Goal: Browse casually: Explore the website without a specific task or goal

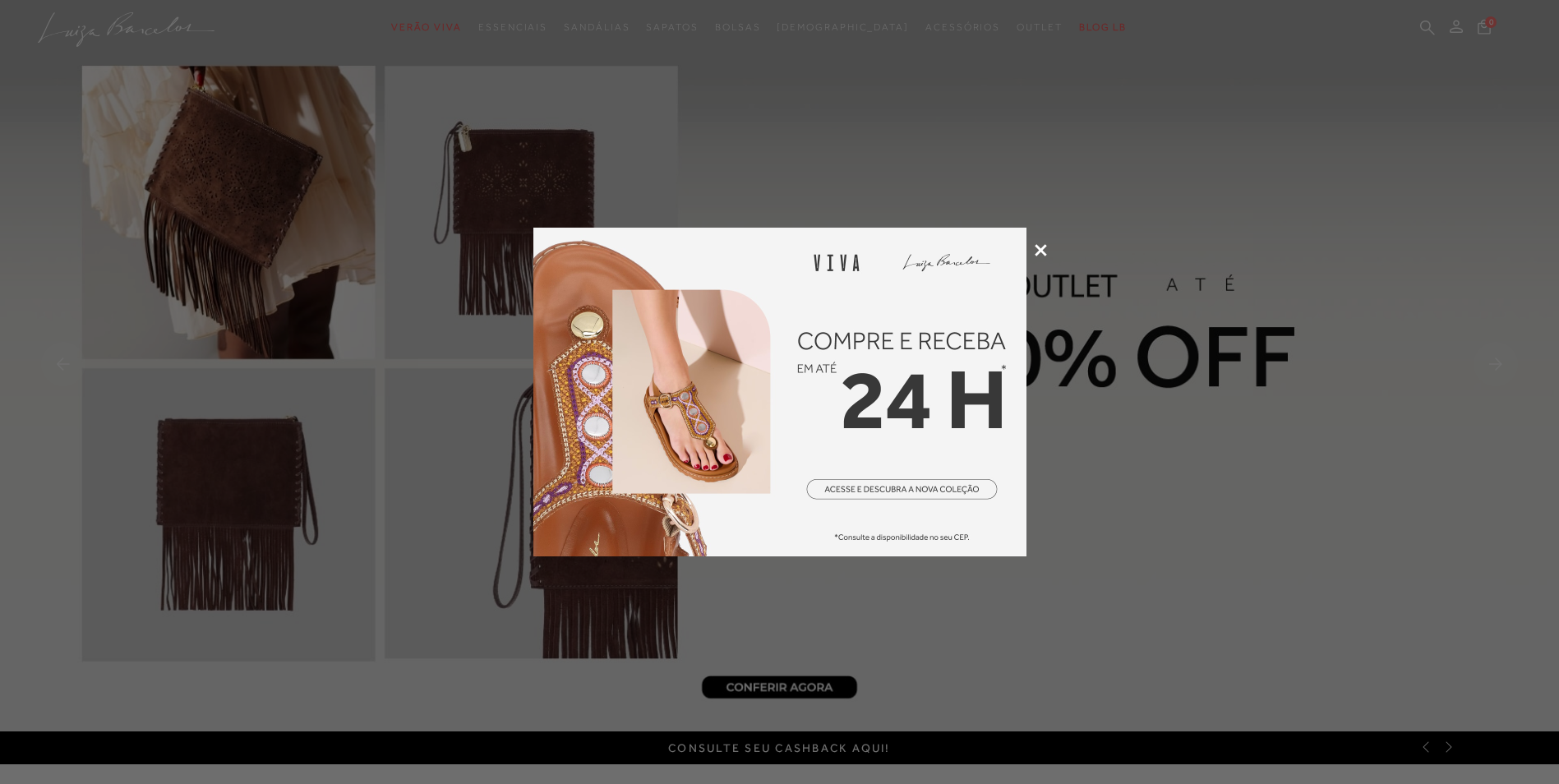
click at [1042, 250] on icon at bounding box center [1041, 250] width 12 height 12
